Goal: Transaction & Acquisition: Purchase product/service

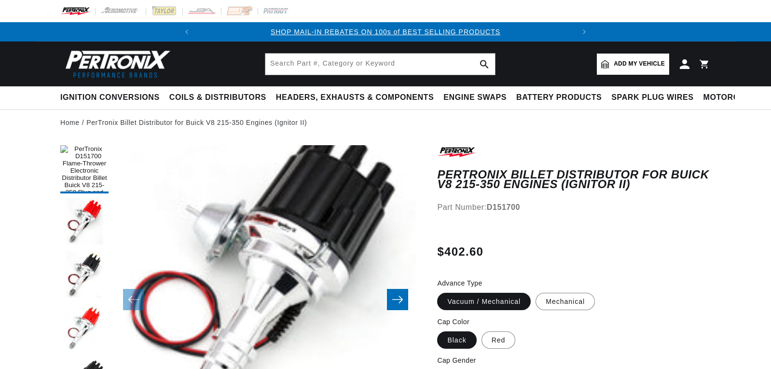
scroll to position [0, 378]
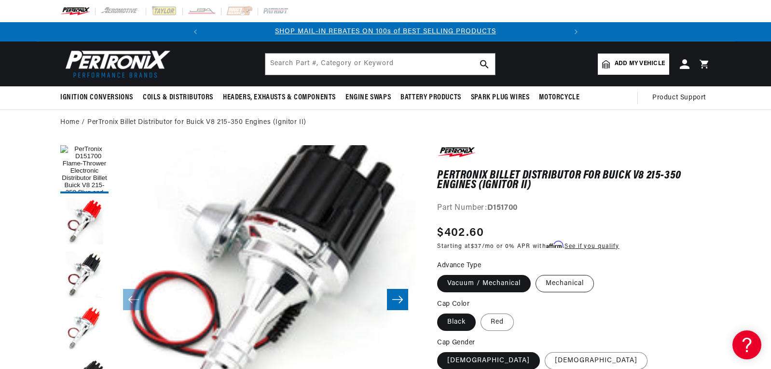
scroll to position [0, 0]
click at [552, 289] on label "Mechanical" at bounding box center [565, 283] width 58 height 17
click at [536, 274] on input "Mechanical" at bounding box center [536, 273] width 0 height 0
radio input "true"
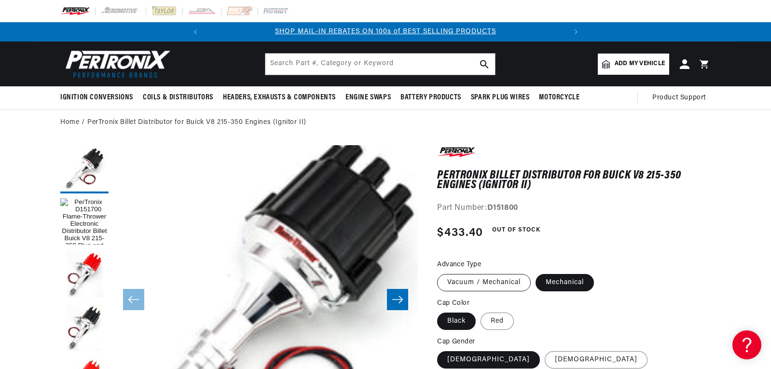
click at [507, 287] on label "Vacuum / Mechanical" at bounding box center [484, 282] width 94 height 17
click at [440, 273] on input "Vacuum / Mechanical" at bounding box center [440, 272] width 0 height 0
radio input "true"
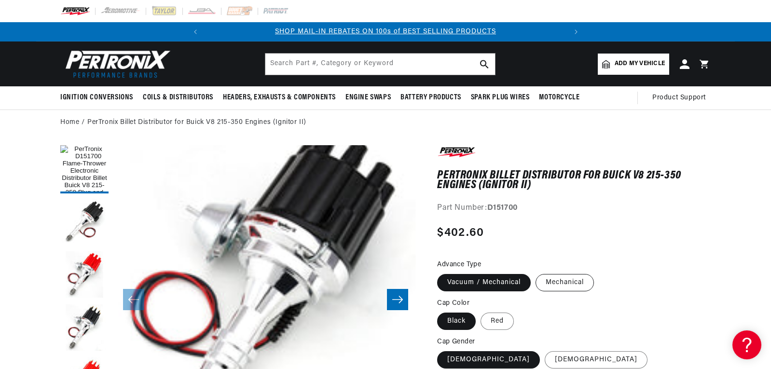
click at [553, 285] on label "Mechanical" at bounding box center [565, 282] width 58 height 17
click at [536, 273] on input "Mechanical" at bounding box center [536, 272] width 0 height 0
radio input "true"
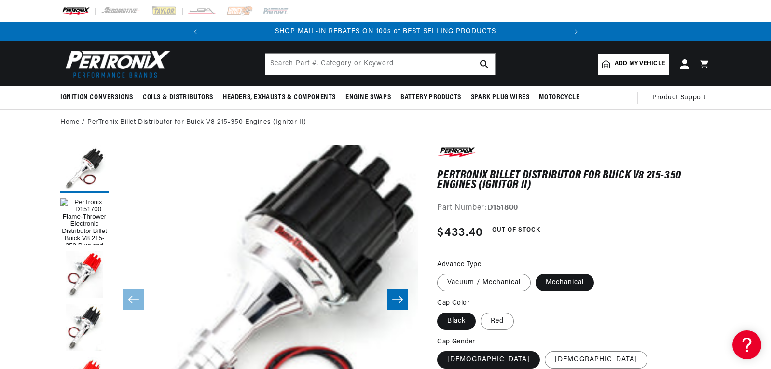
click at [392, 304] on icon "Slide right" at bounding box center [398, 300] width 12 height 10
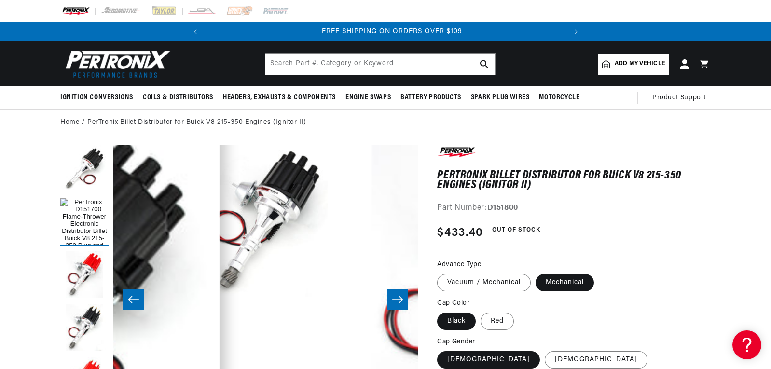
scroll to position [0, 361]
click at [392, 304] on icon "Slide right" at bounding box center [398, 300] width 12 height 10
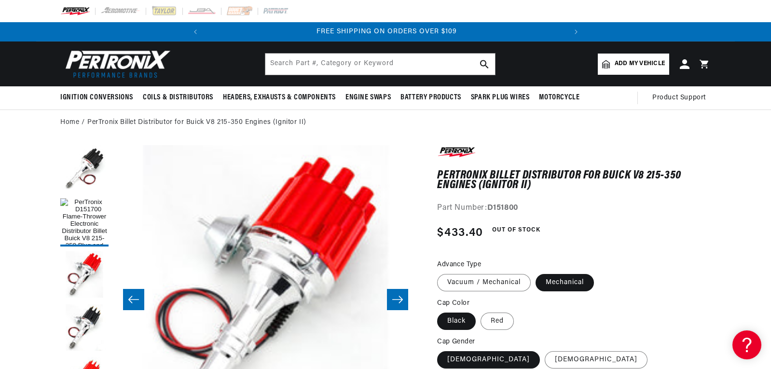
click at [392, 304] on icon "Slide right" at bounding box center [398, 300] width 12 height 10
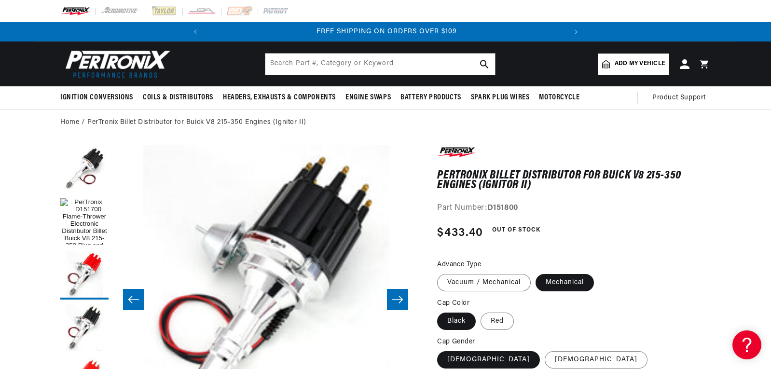
click at [392, 304] on icon "Slide right" at bounding box center [398, 300] width 12 height 10
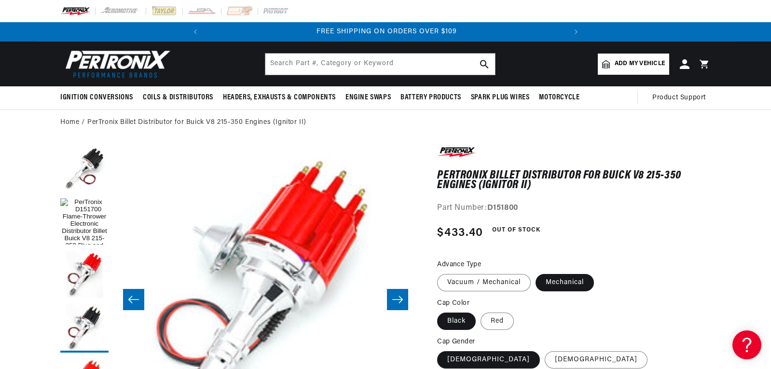
click at [392, 304] on icon "Slide right" at bounding box center [398, 300] width 12 height 10
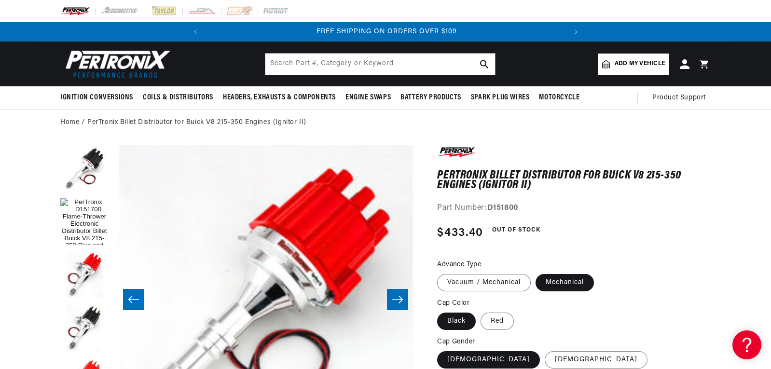
click at [392, 304] on icon "Slide right" at bounding box center [398, 300] width 12 height 10
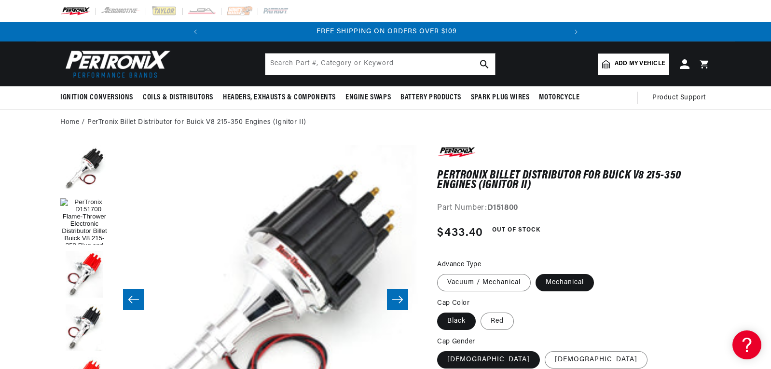
scroll to position [0, 1676]
click at [392, 304] on icon "Slide right" at bounding box center [398, 300] width 12 height 10
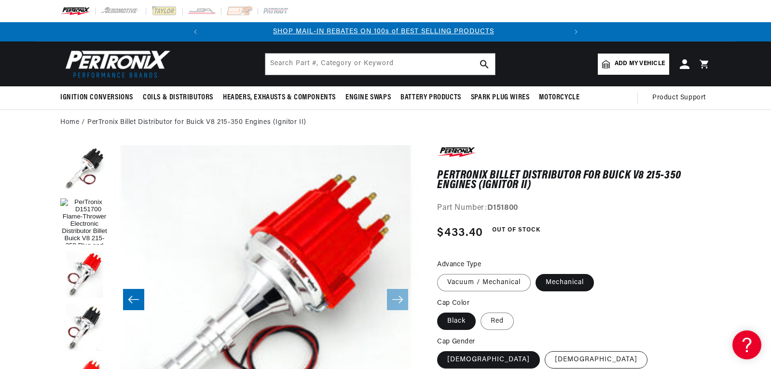
scroll to position [0, 0]
click at [545, 361] on label "[DEMOGRAPHIC_DATA]" at bounding box center [596, 359] width 103 height 17
click at [545, 350] on input "[DEMOGRAPHIC_DATA]" at bounding box center [545, 349] width 0 height 0
radio input "true"
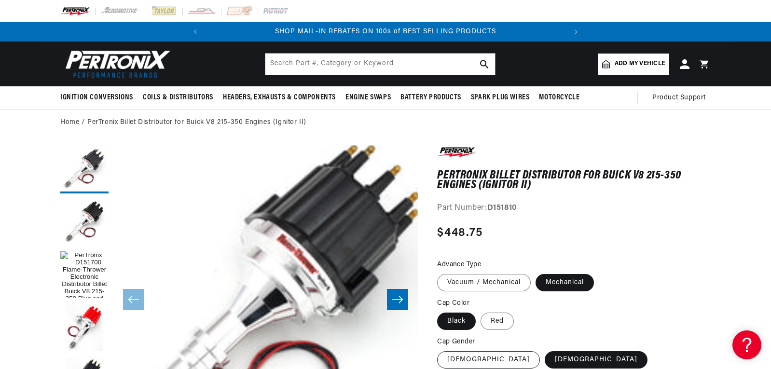
click at [473, 359] on label "[DEMOGRAPHIC_DATA]" at bounding box center [488, 359] width 103 height 17
click at [440, 350] on input "[DEMOGRAPHIC_DATA]" at bounding box center [440, 349] width 0 height 0
radio input "true"
